Goal: Task Accomplishment & Management: Use online tool/utility

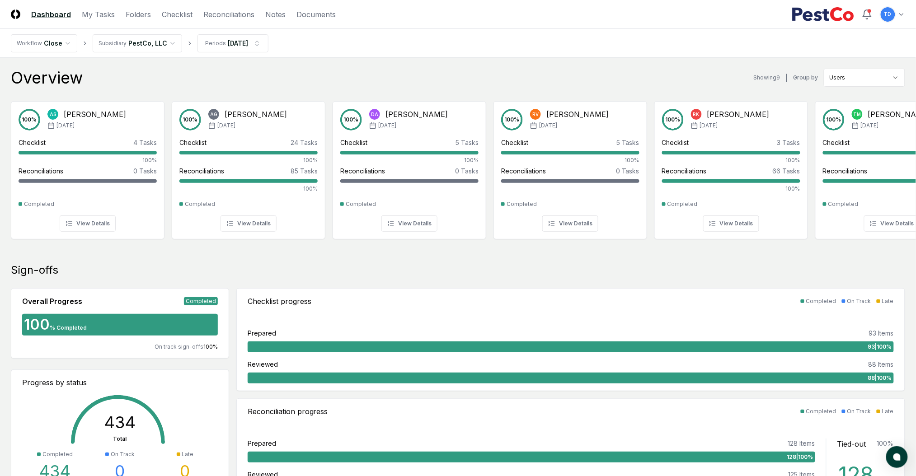
click at [181, 12] on link "Checklist" at bounding box center [177, 14] width 31 height 11
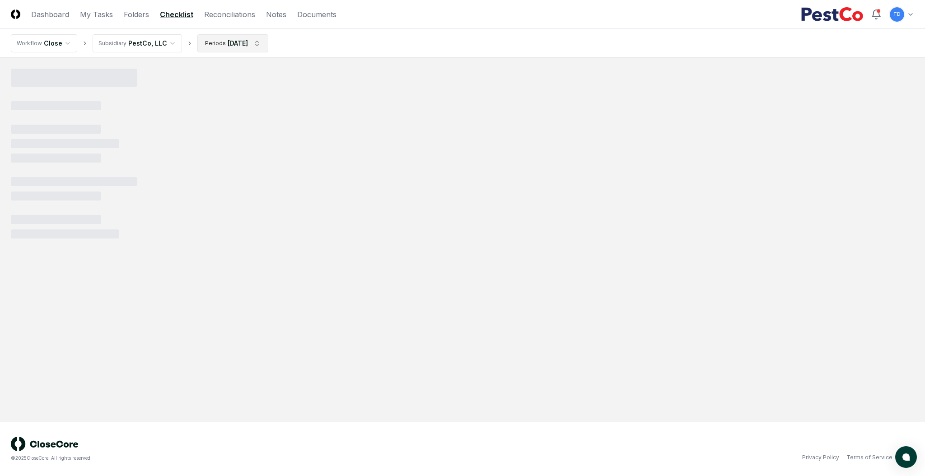
click at [255, 46] on html "CloseCore Dashboard My Tasks Folders Checklist Reconciliations Notes Documents …" at bounding box center [462, 238] width 925 height 476
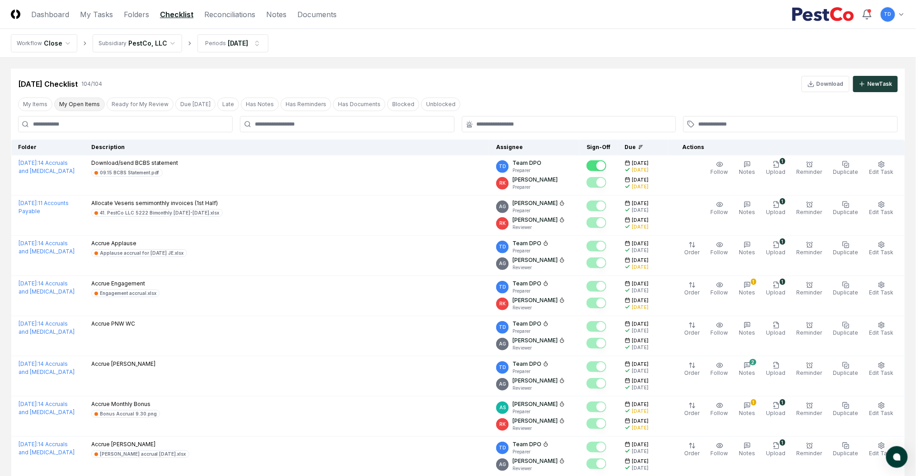
click at [71, 105] on button "My Open Items" at bounding box center [79, 105] width 51 height 14
